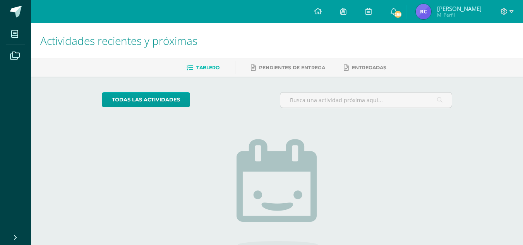
click at [427, 11] on img at bounding box center [422, 11] width 15 height 15
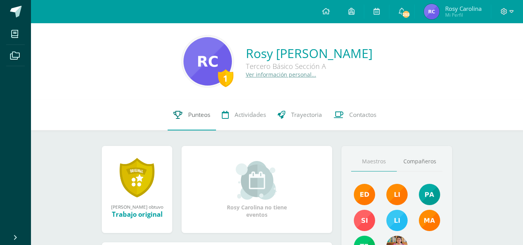
click at [206, 118] on span "Punteos" at bounding box center [199, 115] width 22 height 8
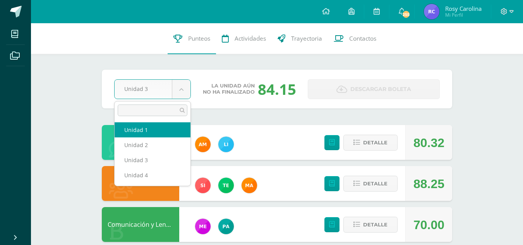
select select "Unidad 1"
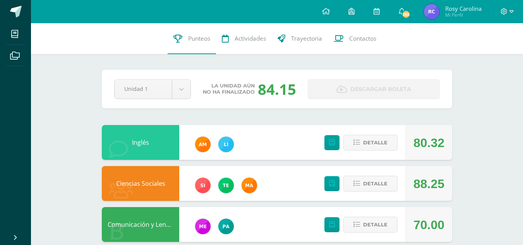
click at [132, 133] on div "Inglés" at bounding box center [140, 142] width 77 height 35
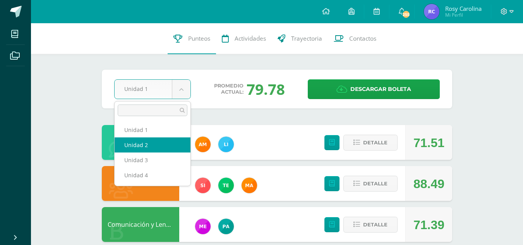
select select "Unidad 2"
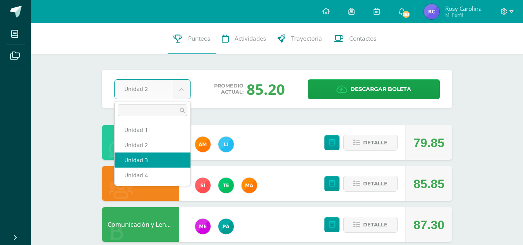
select select "Unidad 3"
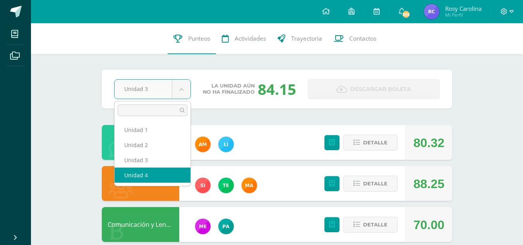
select select "Unidad 4"
